Goal: Task Accomplishment & Management: Complete application form

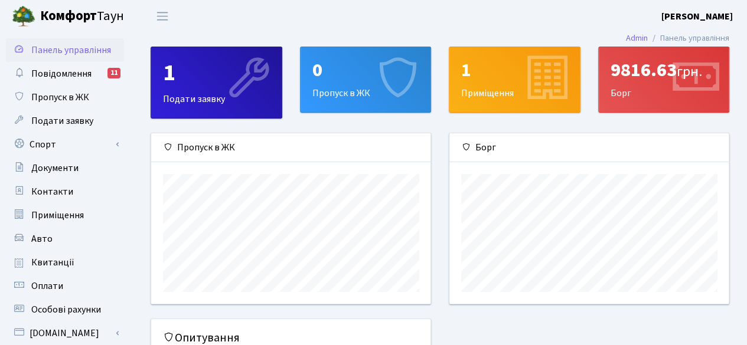
scroll to position [170, 280]
click at [377, 77] on icon at bounding box center [396, 79] width 56 height 56
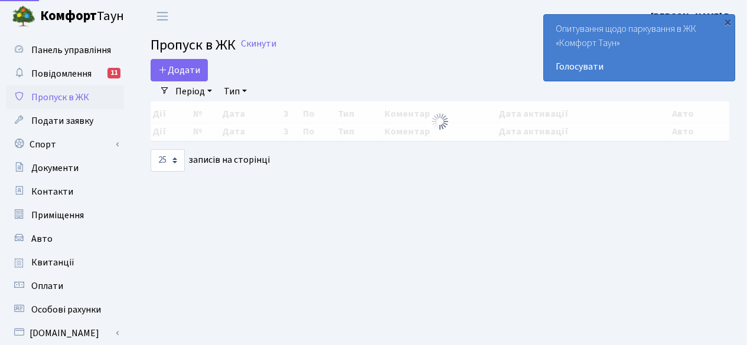
select select "25"
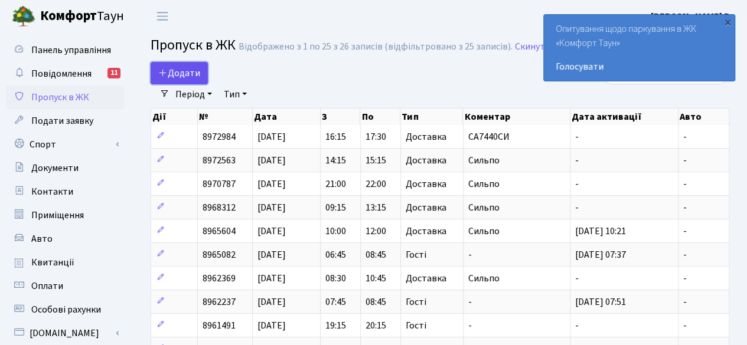
click at [184, 73] on span "Додати" at bounding box center [179, 73] width 42 height 13
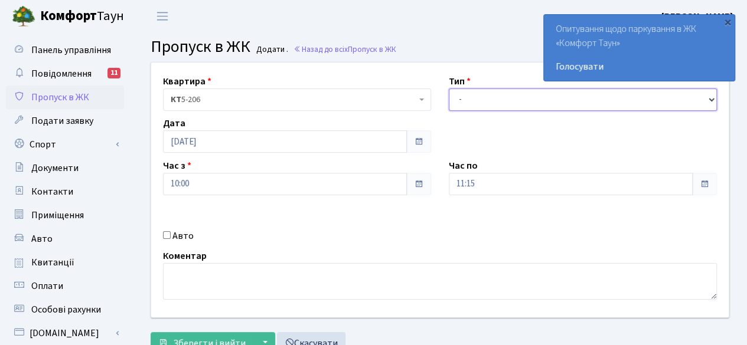
click at [562, 99] on select "- Доставка Таксі Гості Сервіс" at bounding box center [583, 100] width 268 height 22
select select "1"
click at [449, 89] on select "- Доставка Таксі Гості Сервіс" at bounding box center [583, 100] width 268 height 22
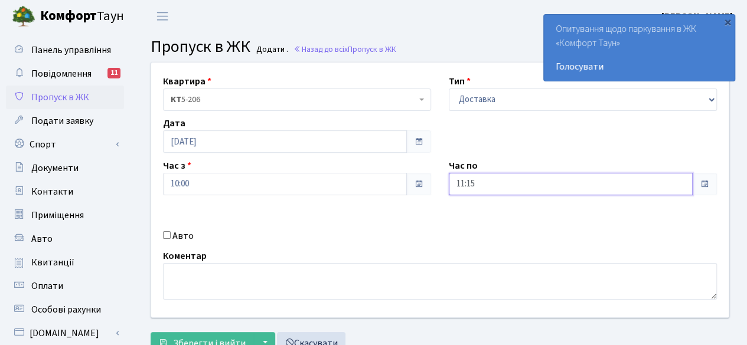
click at [580, 187] on input "11:15" at bounding box center [571, 184] width 244 height 22
click at [479, 51] on icon at bounding box center [481, 50] width 32 height 32
type input "12:15"
click at [565, 223] on div "Квартира <b>КТ</b>&nbsp;&nbsp;&nbsp;&nbsp;5-206 КТ 5-206 Тип - Доставка Таксі Г…" at bounding box center [439, 190] width 595 height 255
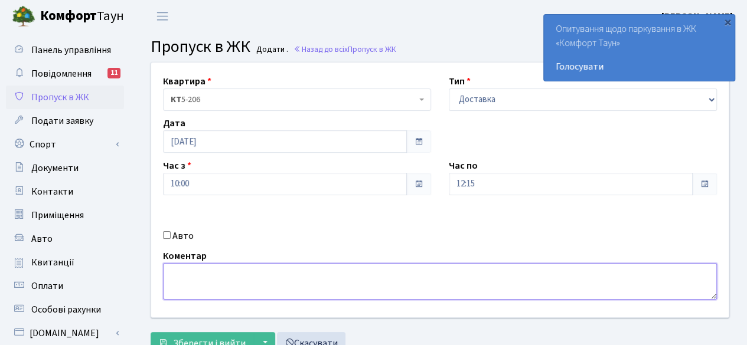
click at [361, 282] on textarea at bounding box center [440, 281] width 554 height 37
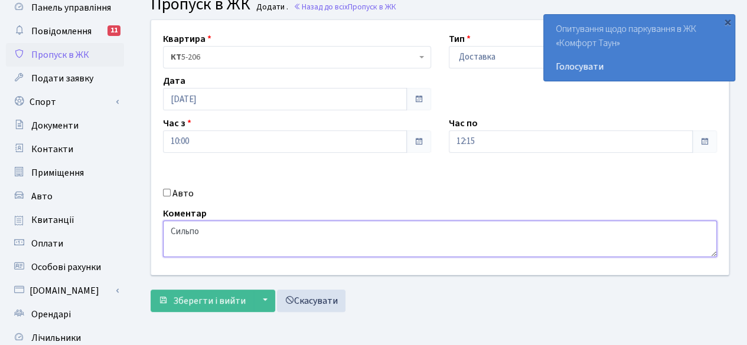
scroll to position [59, 0]
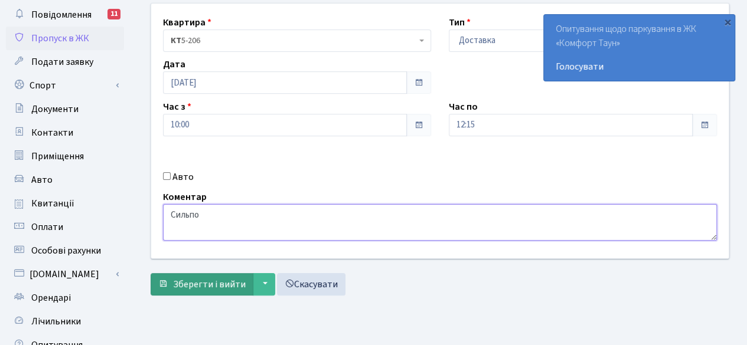
type textarea "Сильпо"
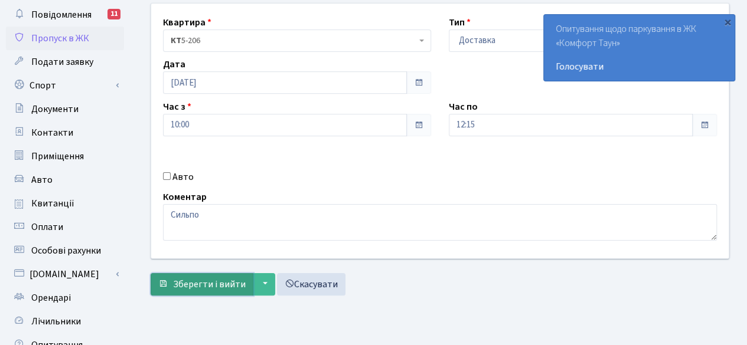
click at [211, 283] on span "Зберегти і вийти" at bounding box center [209, 284] width 73 height 13
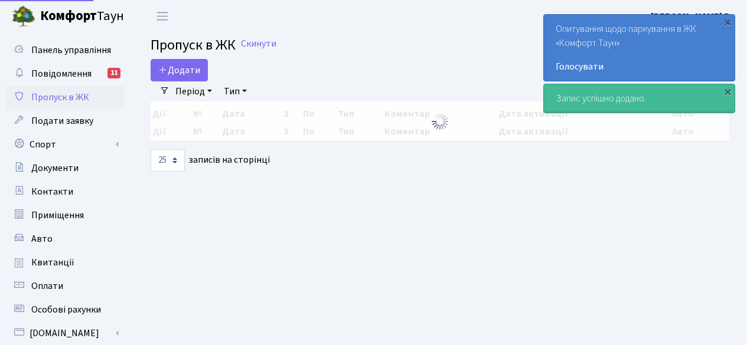
select select "25"
